Goal: Information Seeking & Learning: Learn about a topic

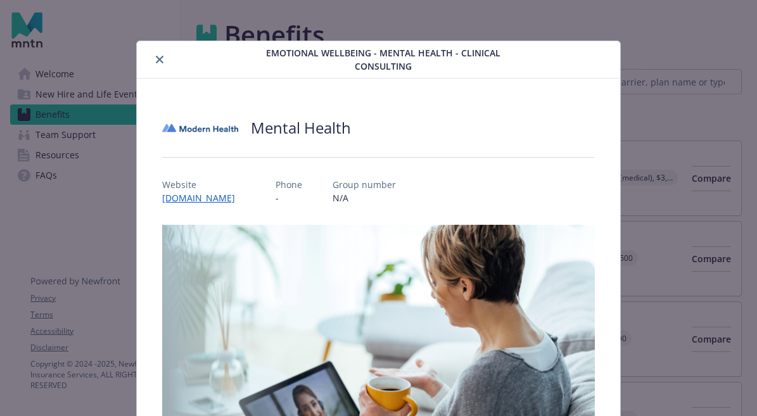
scroll to position [26, 0]
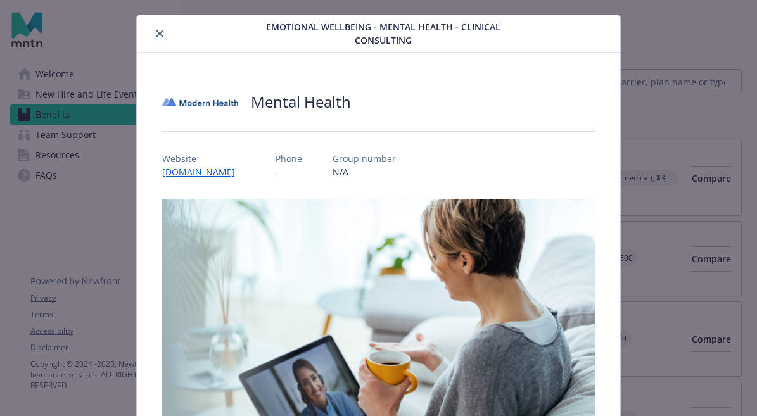
click at [163, 35] on icon "close" at bounding box center [160, 34] width 8 height 8
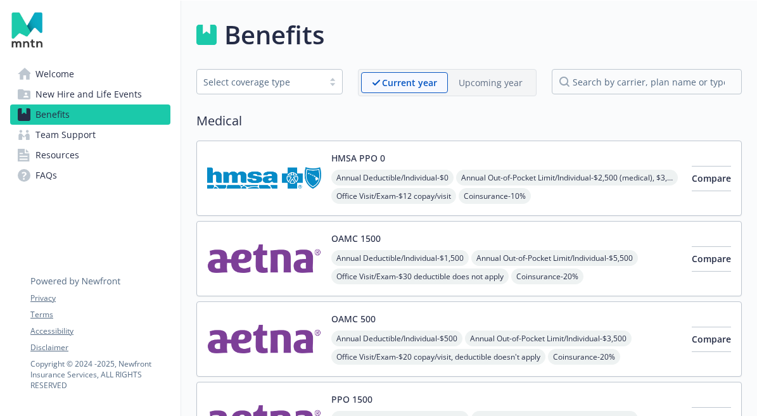
click at [327, 80] on div at bounding box center [332, 82] width 19 height 10
click at [468, 119] on h2 "Medical" at bounding box center [469, 121] width 546 height 19
click at [109, 134] on link "Team Support" at bounding box center [90, 135] width 160 height 20
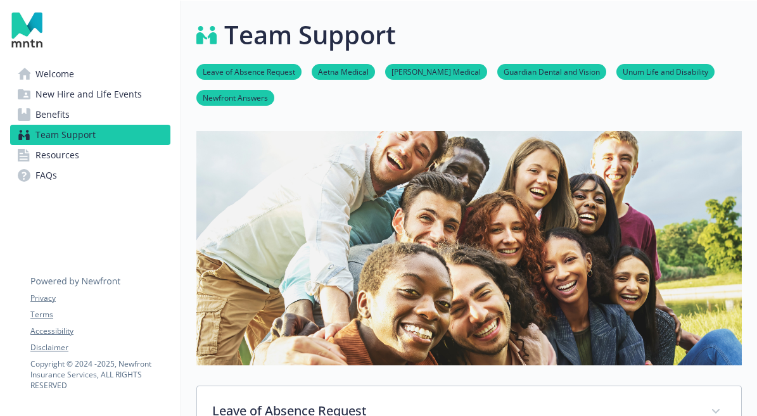
click at [68, 116] on span "Benefits" at bounding box center [52, 115] width 34 height 20
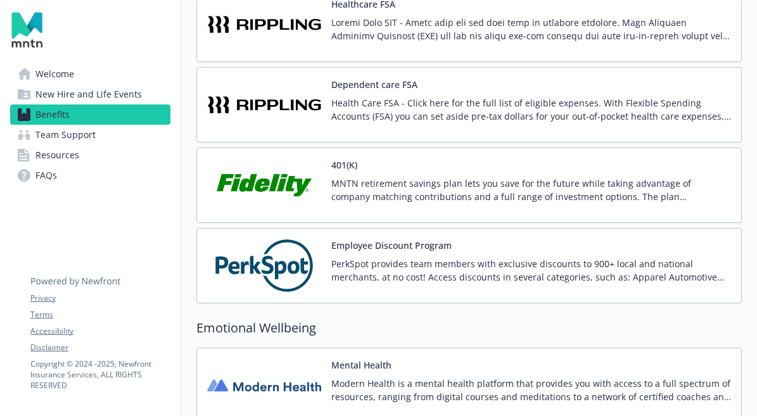
scroll to position [2083, 0]
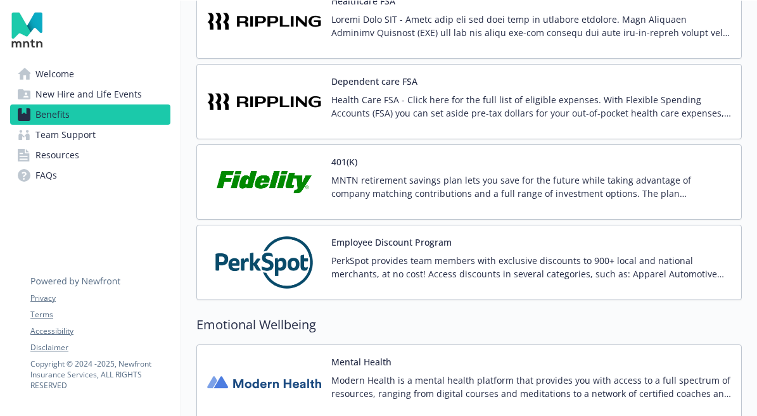
click at [283, 245] on img at bounding box center [264, 263] width 114 height 54
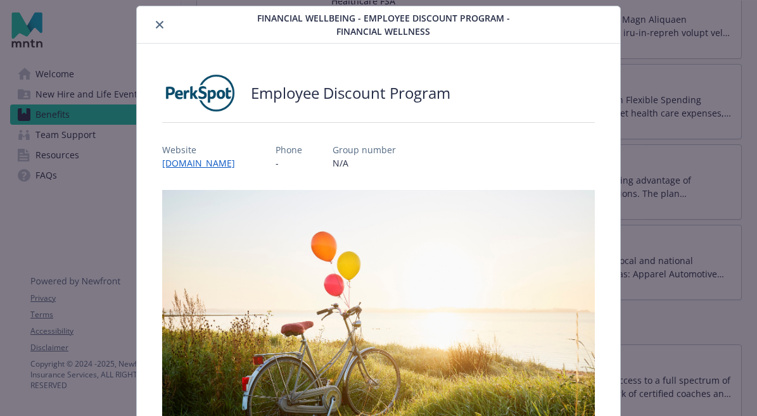
scroll to position [3, 0]
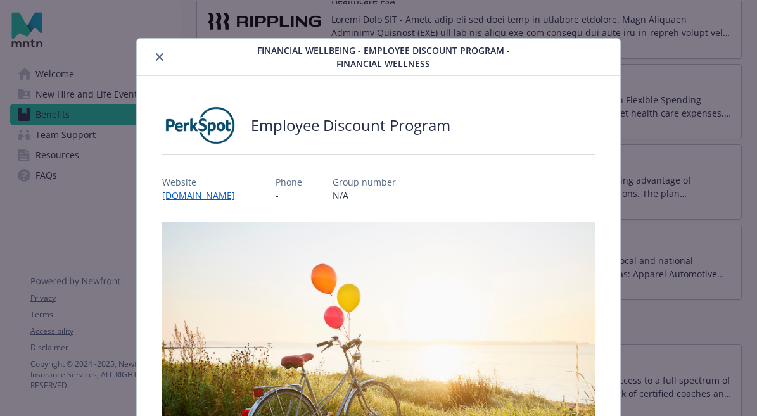
click at [163, 60] on icon "close" at bounding box center [160, 57] width 8 height 8
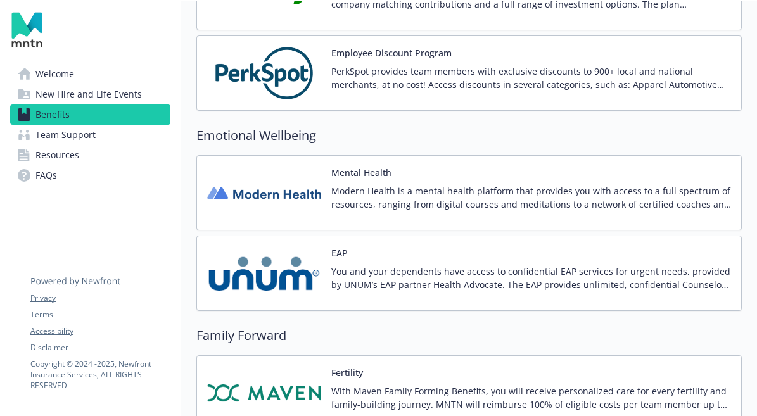
scroll to position [2281, 0]
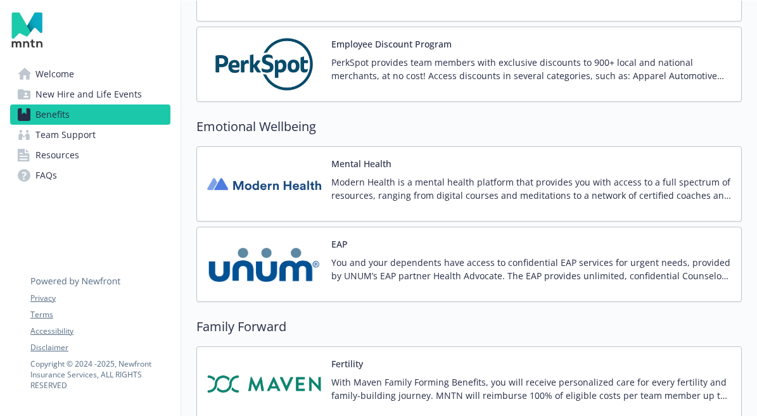
click at [409, 183] on p "Modern Health is a mental health platform that provides you with access to a fu…" at bounding box center [531, 189] width 400 height 27
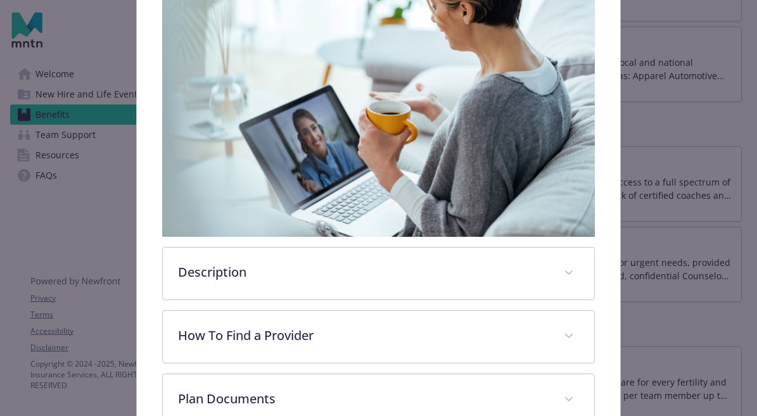
scroll to position [359, 0]
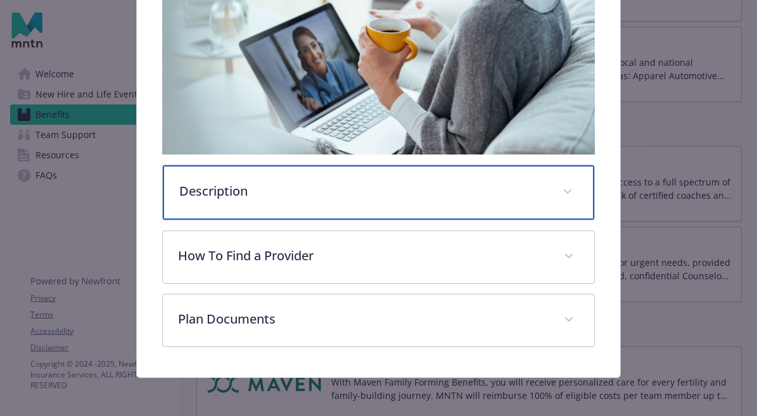
click at [338, 196] on p "Description" at bounding box center [363, 191] width 368 height 19
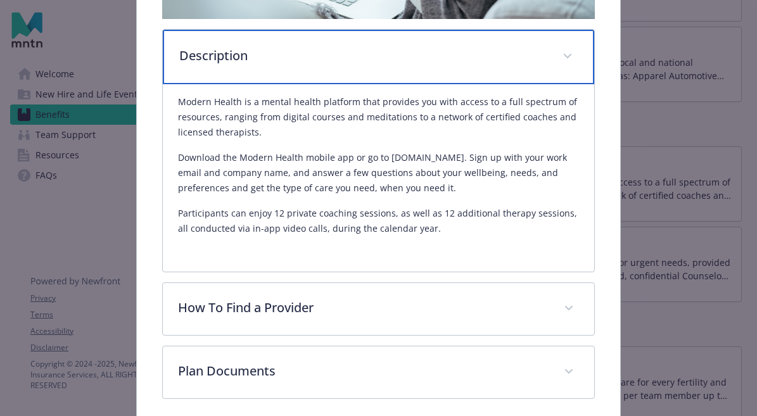
scroll to position [501, 0]
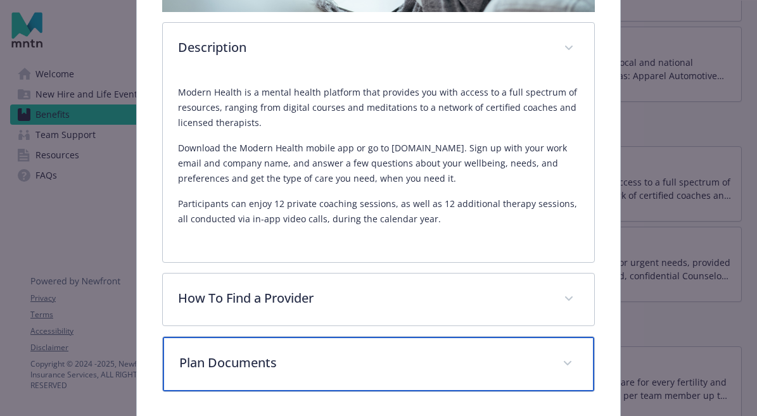
click at [282, 357] on p "Plan Documents" at bounding box center [363, 363] width 368 height 19
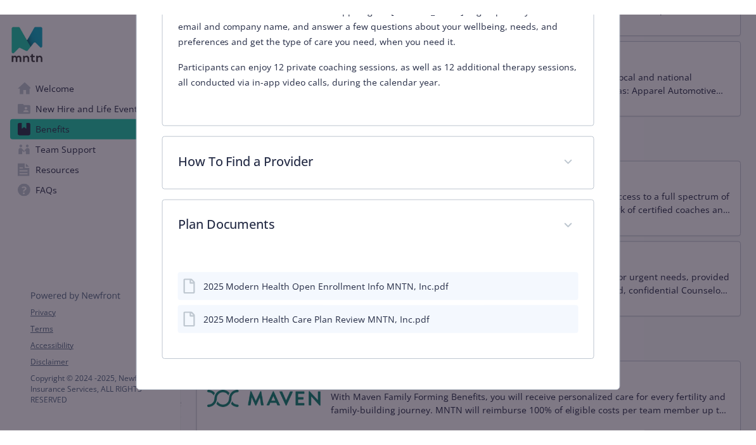
scroll to position [653, 0]
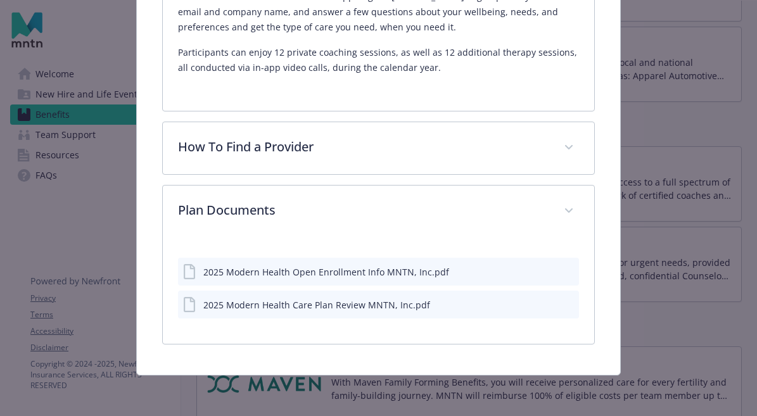
click at [324, 269] on div "2025 Modern Health Open Enrollment Info MNTN, Inc.pdf" at bounding box center [326, 272] width 246 height 13
click at [567, 302] on icon "preview file" at bounding box center [566, 304] width 11 height 9
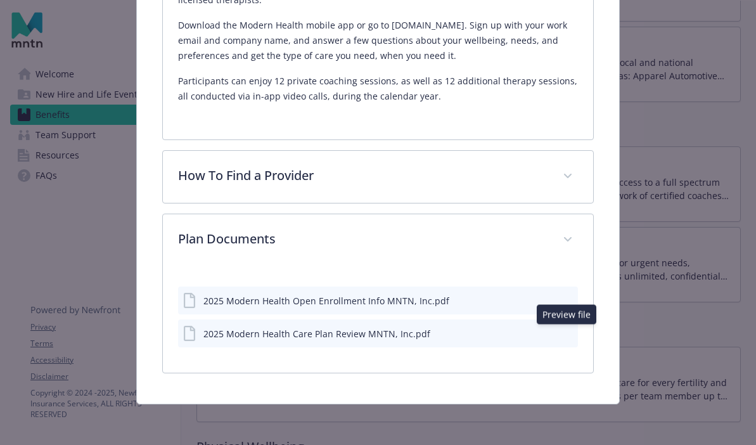
scroll to position [624, 0]
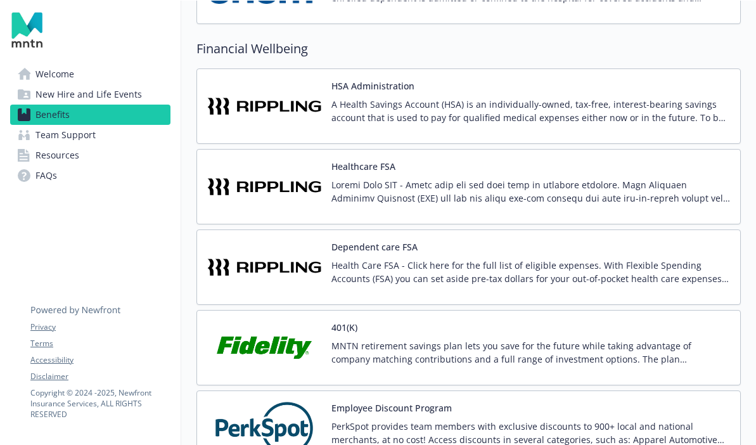
scroll to position [1892, 0]
